Goal: Find contact information: Find contact information

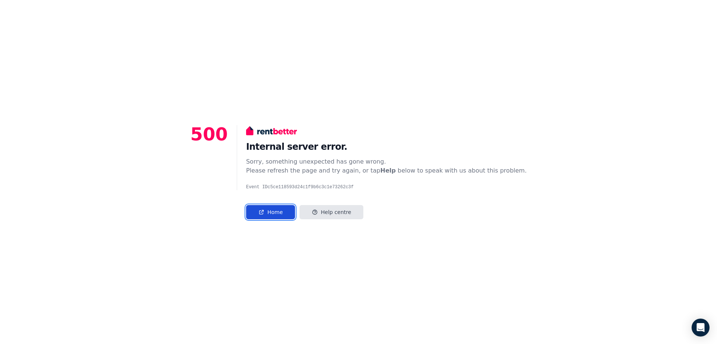
click at [289, 211] on link "Home" at bounding box center [270, 212] width 49 height 14
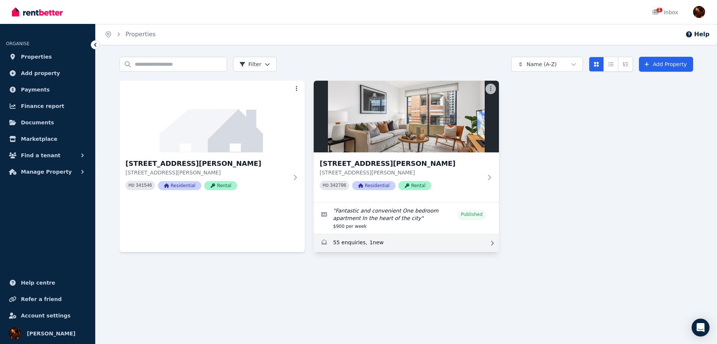
click at [400, 242] on link "Enquiries for 7/37-51 Foster Street, Surry Hills" at bounding box center [406, 243] width 185 height 18
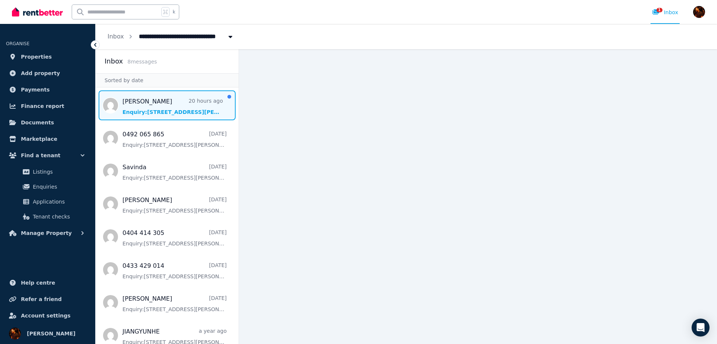
click at [199, 105] on span "Message list" at bounding box center [167, 105] width 143 height 30
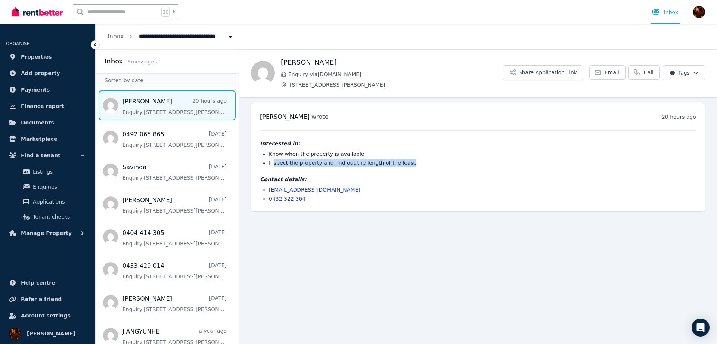
drag, startPoint x: 358, startPoint y: 162, endPoint x: 421, endPoint y: 165, distance: 64.0
click at [415, 164] on li "Inspect the property and find out the length of the lease" at bounding box center [482, 162] width 427 height 7
click at [424, 165] on li "Inspect the property and find out the length of the lease" at bounding box center [482, 162] width 427 height 7
click at [350, 195] on li "0432 322 364" at bounding box center [482, 198] width 427 height 7
click at [287, 61] on h1 "Darren" at bounding box center [392, 62] width 222 height 10
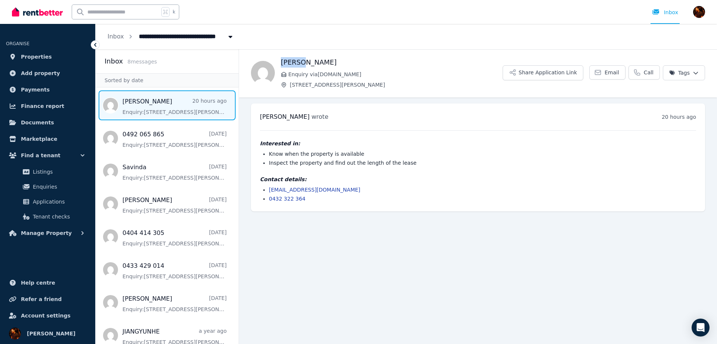
click at [287, 61] on h1 "Darren" at bounding box center [392, 62] width 222 height 10
copy h1 "Darren"
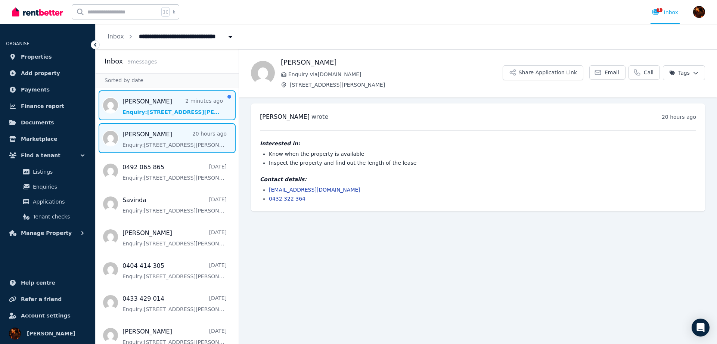
click at [186, 110] on span "Message list" at bounding box center [167, 105] width 143 height 30
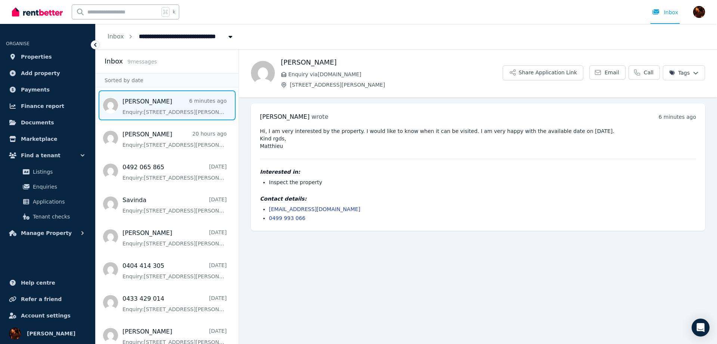
click at [269, 118] on span "Matthieu Cencig" at bounding box center [285, 116] width 50 height 7
copy span "Matthieu"
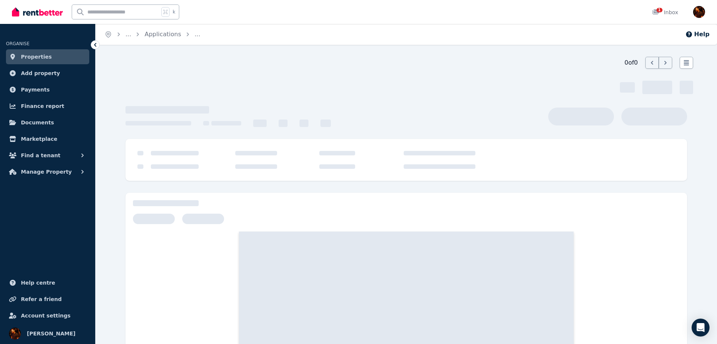
scroll to position [40, 0]
